Goal: Information Seeking & Learning: Learn about a topic

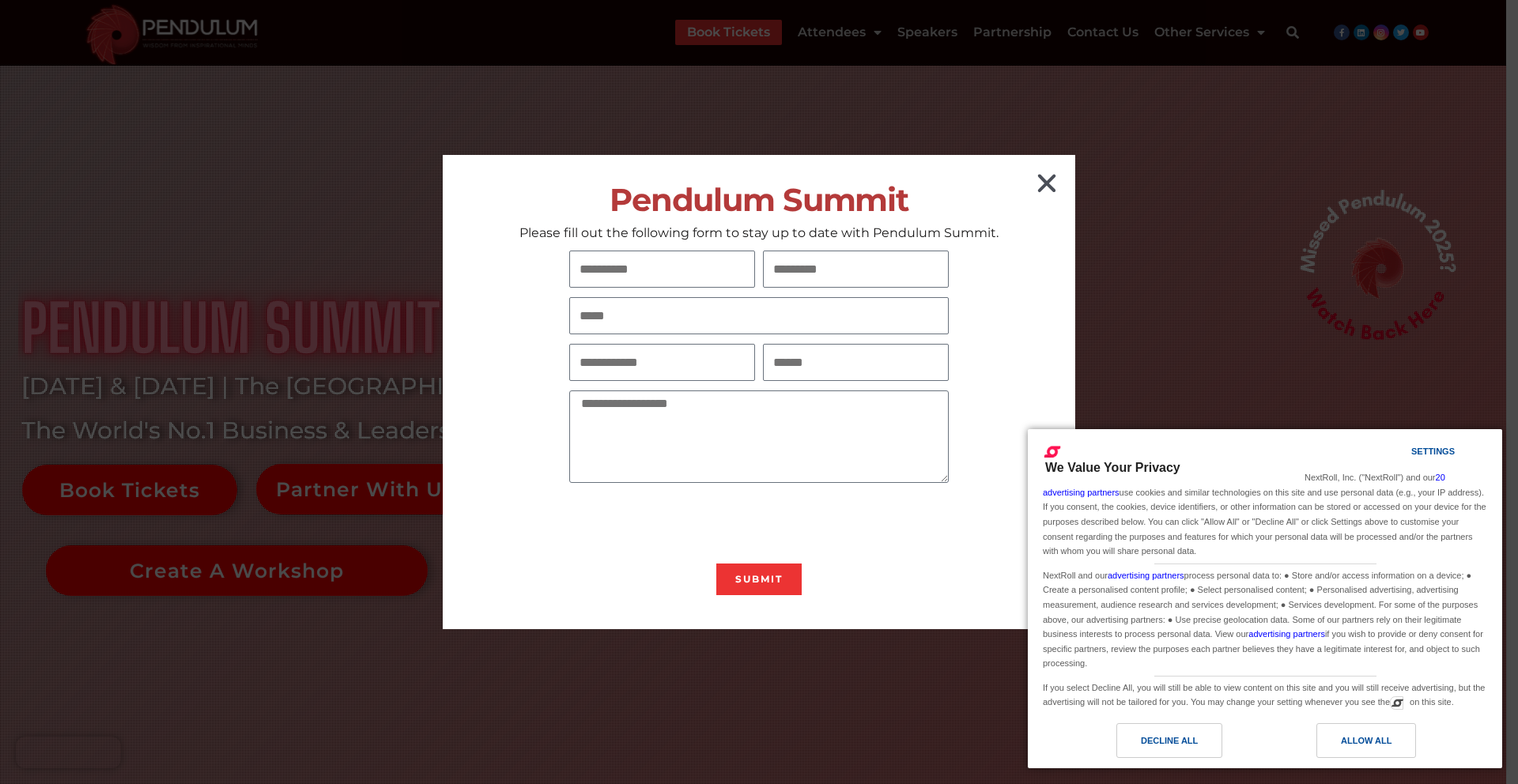
click at [1056, 183] on icon "Close" at bounding box center [1047, 183] width 26 height 26
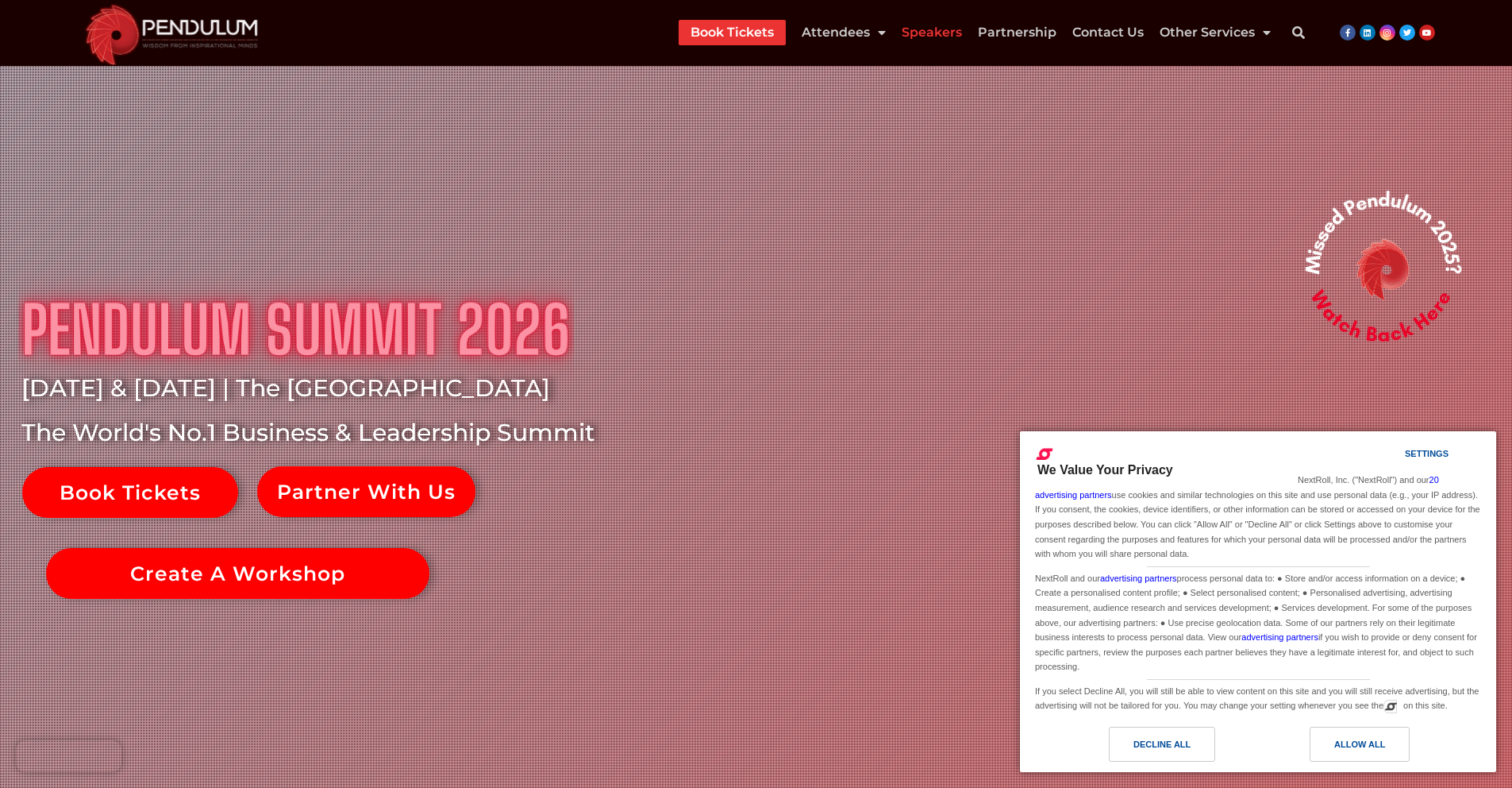
click at [946, 31] on link "Speakers" at bounding box center [932, 32] width 60 height 26
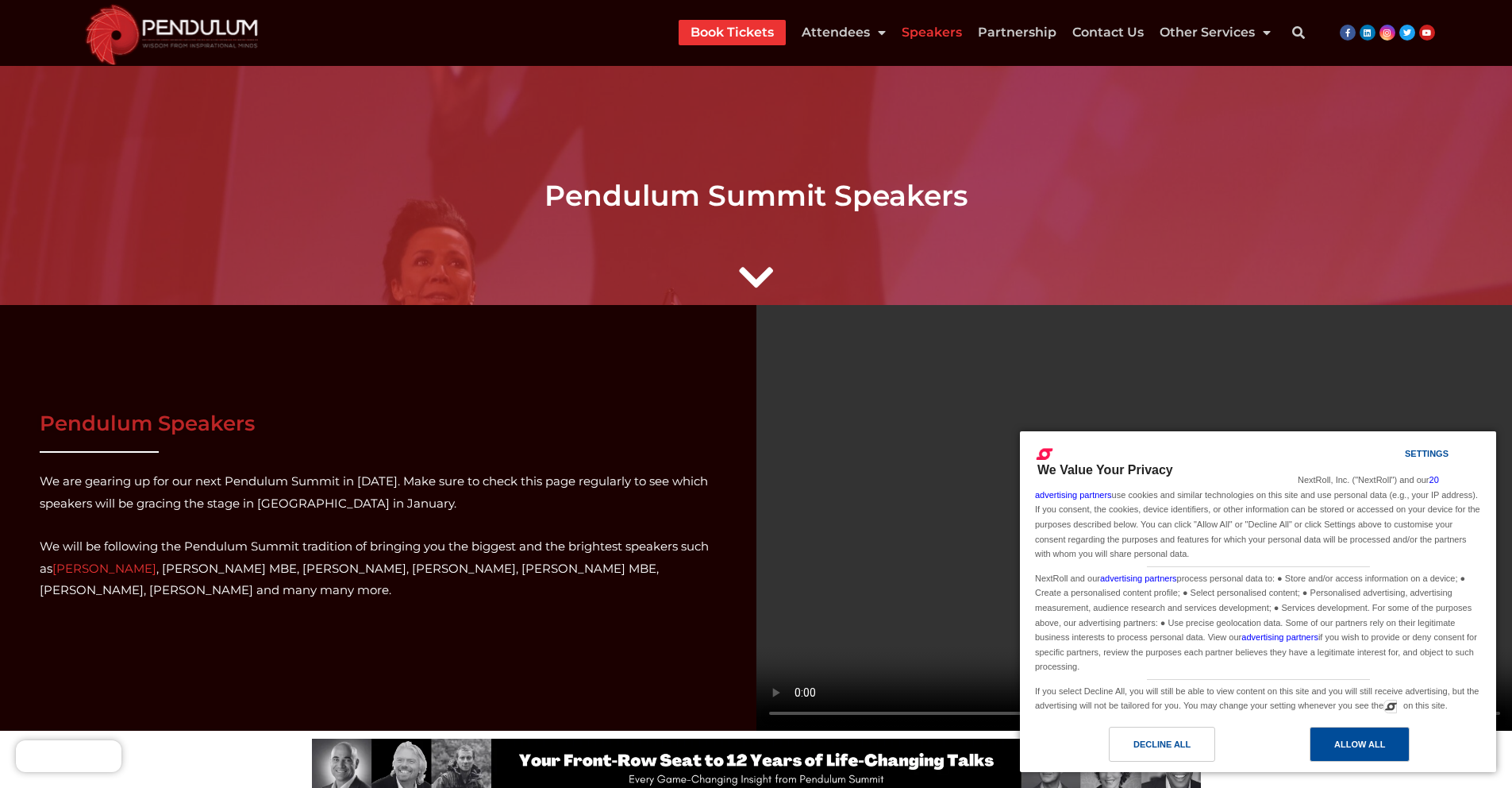
click at [1368, 750] on div "Allow All" at bounding box center [1359, 744] width 51 height 18
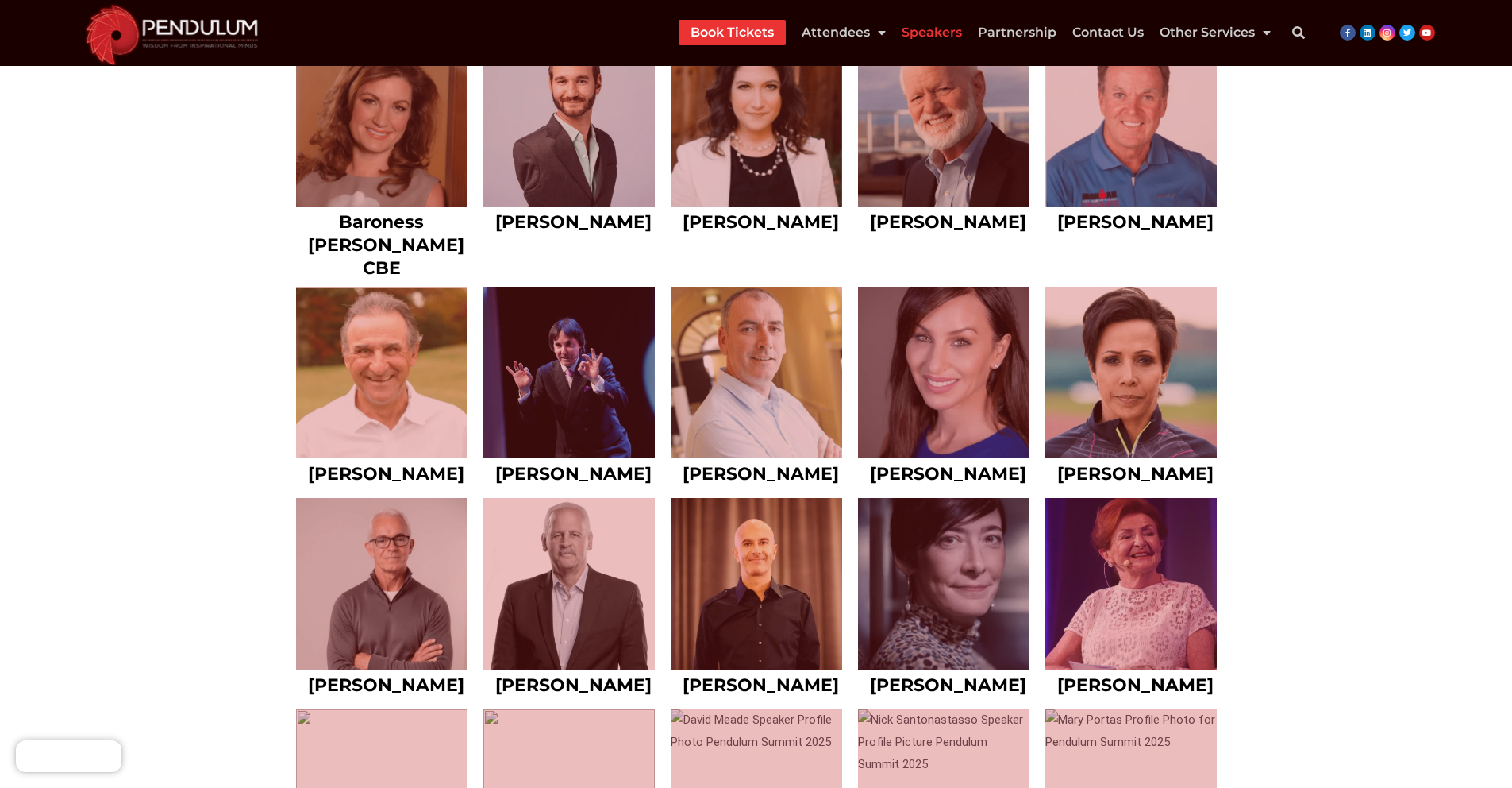
scroll to position [1871, 0]
